Goal: Task Accomplishment & Management: Manage account settings

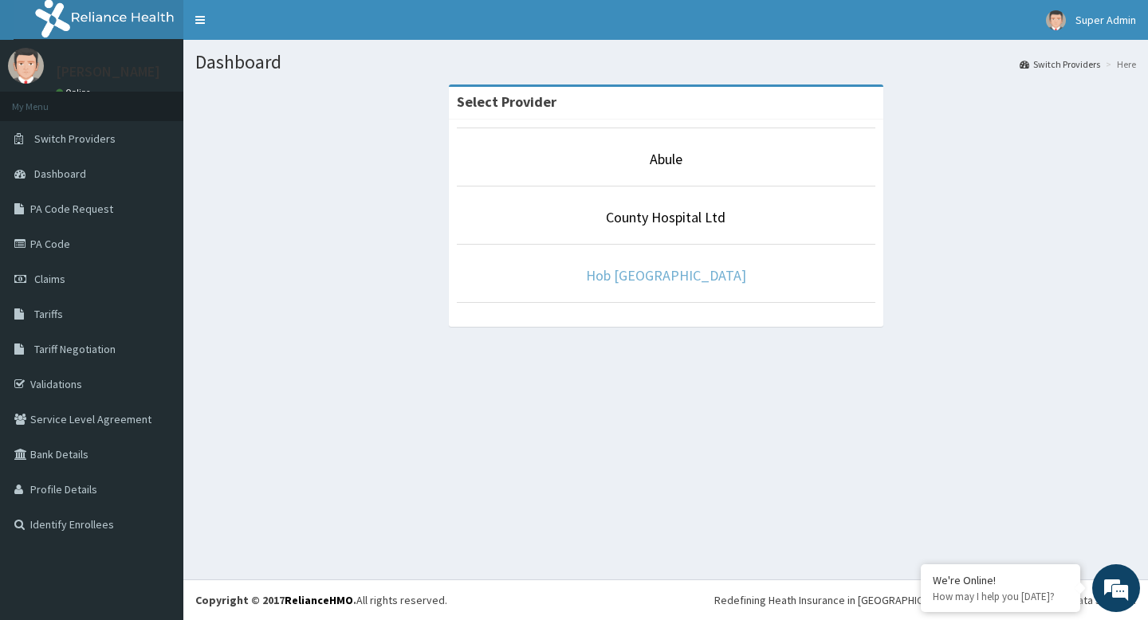
click at [638, 271] on link "Hob [GEOGRAPHIC_DATA]" at bounding box center [666, 275] width 160 height 18
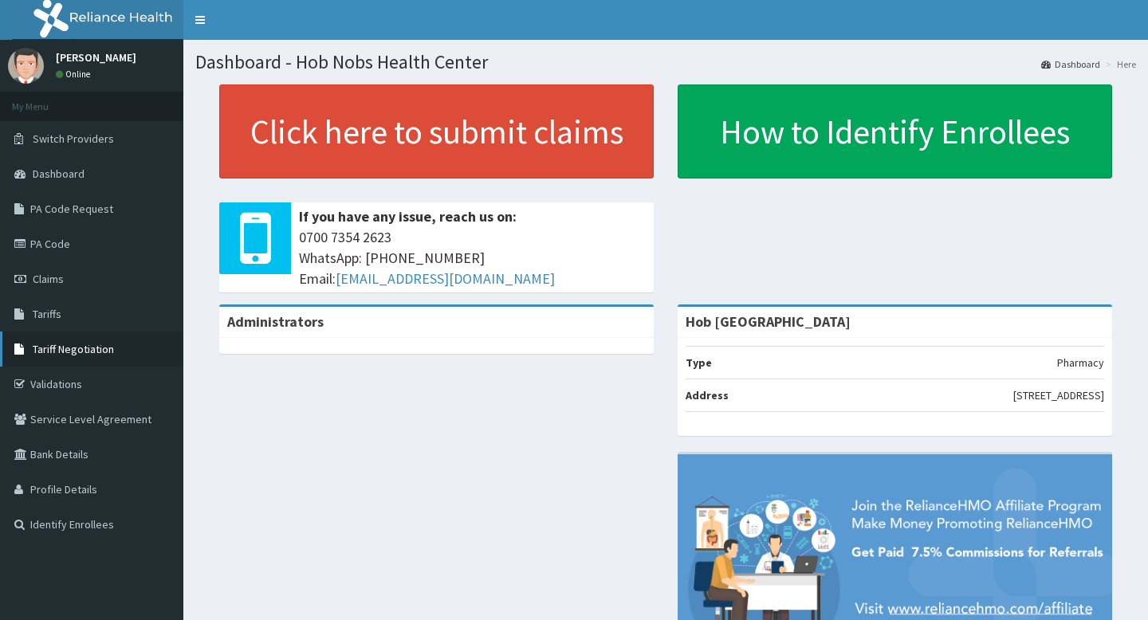
click at [85, 352] on span "Tariff Negotiation" at bounding box center [73, 349] width 81 height 14
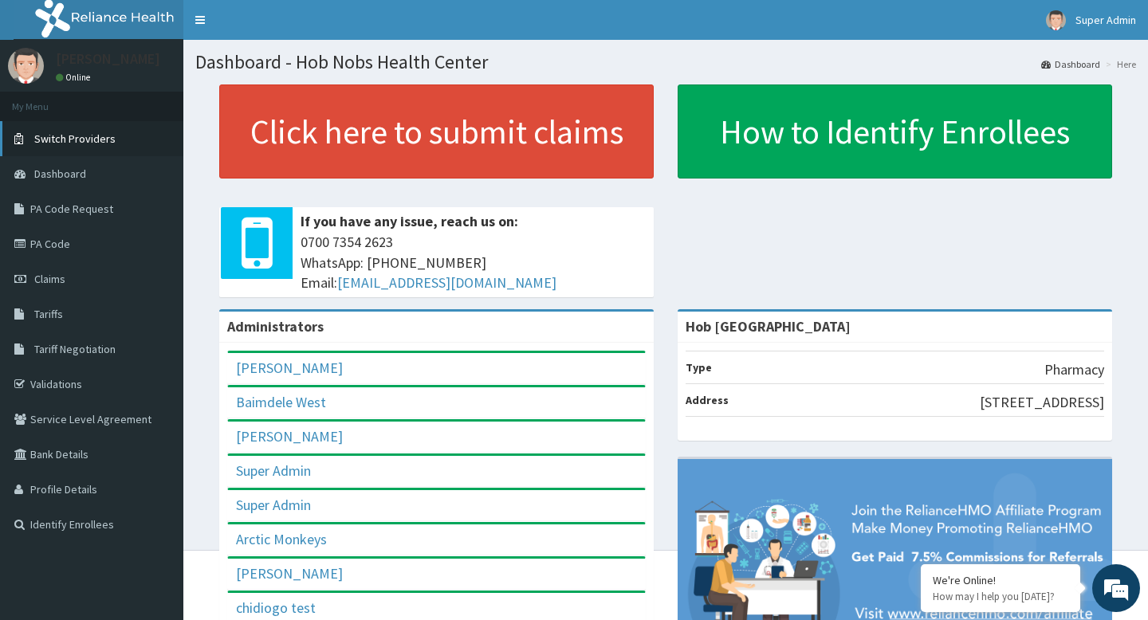
click at [95, 136] on span "Switch Providers" at bounding box center [74, 139] width 81 height 14
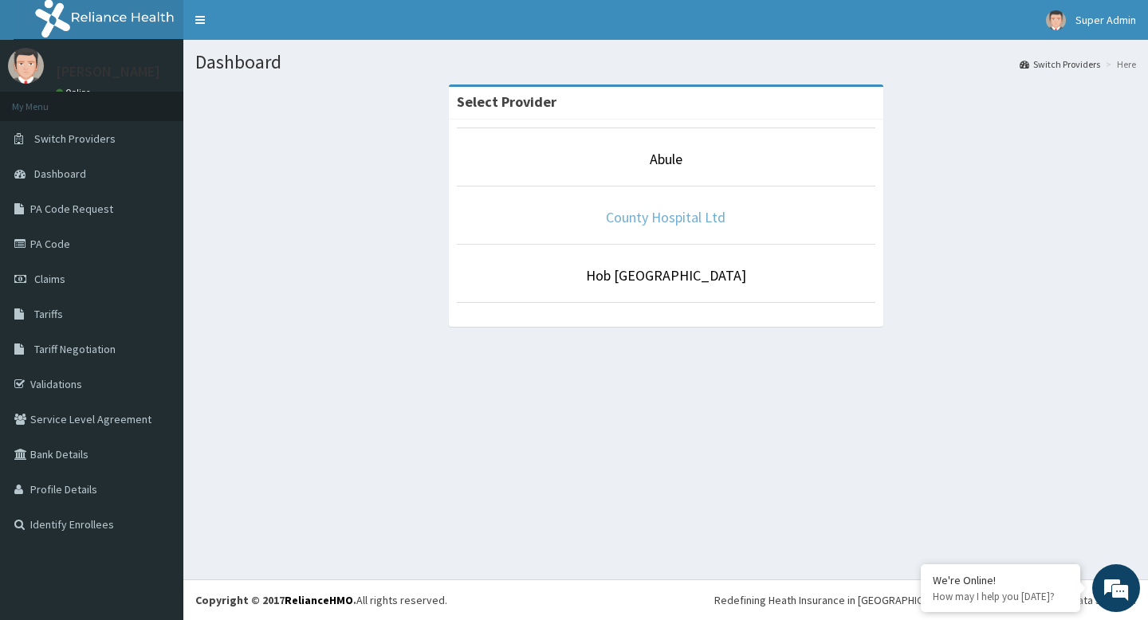
click at [658, 215] on link "County Hospital Ltd" at bounding box center [666, 217] width 120 height 18
click at [654, 218] on link "County Hospital Ltd" at bounding box center [666, 217] width 120 height 18
click at [667, 157] on link "Abule" at bounding box center [666, 159] width 33 height 18
click at [662, 273] on link "Hob [GEOGRAPHIC_DATA]" at bounding box center [666, 275] width 160 height 18
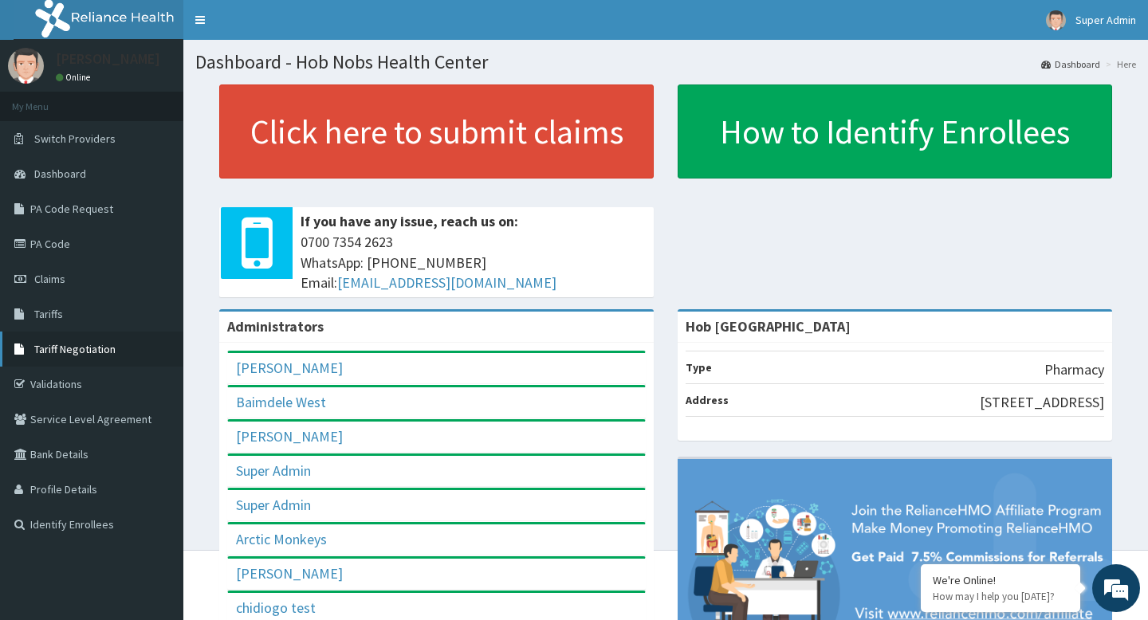
click at [95, 349] on span "Tariff Negotiation" at bounding box center [74, 349] width 81 height 14
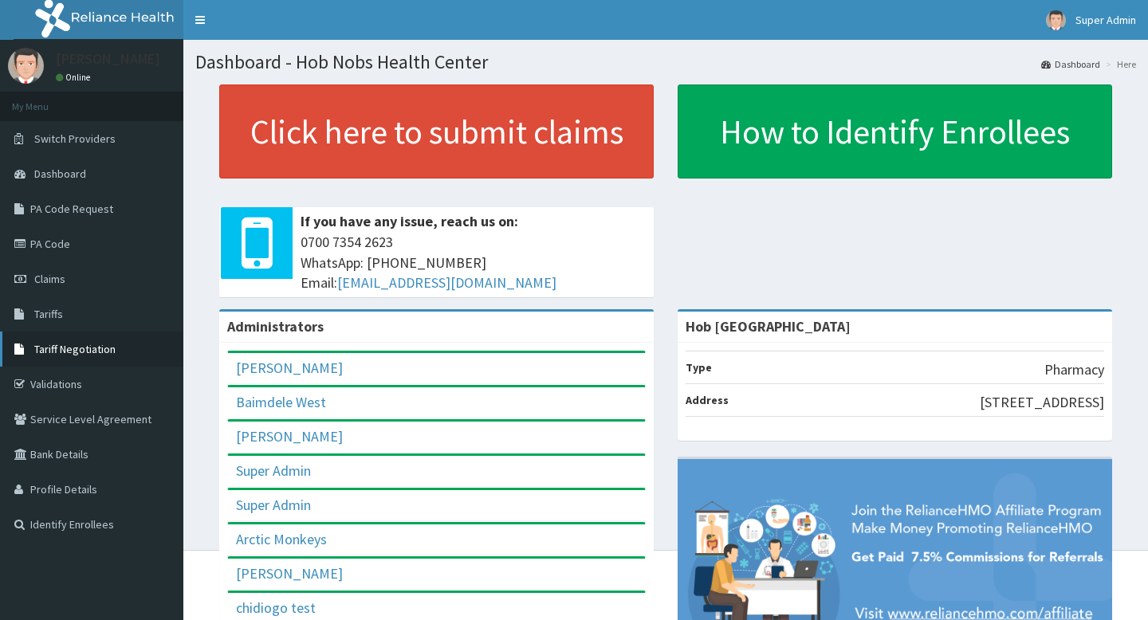
click at [78, 348] on span "Tariff Negotiation" at bounding box center [74, 349] width 81 height 14
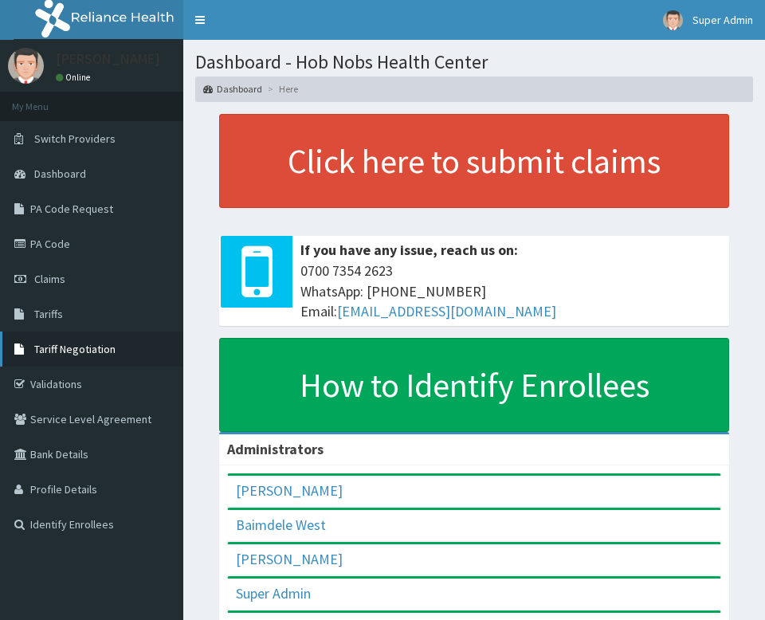
click at [69, 351] on span "Tariff Negotiation" at bounding box center [74, 349] width 81 height 14
